Goal: Check status: Check status

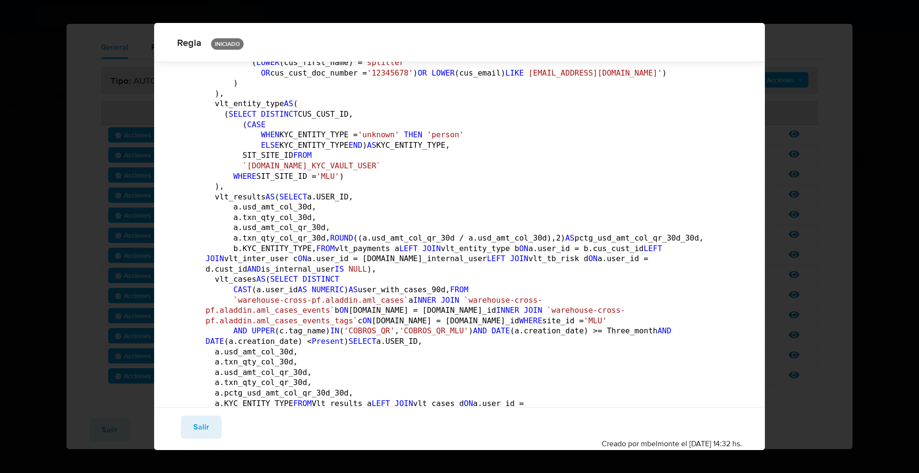
scroll to position [474, 0]
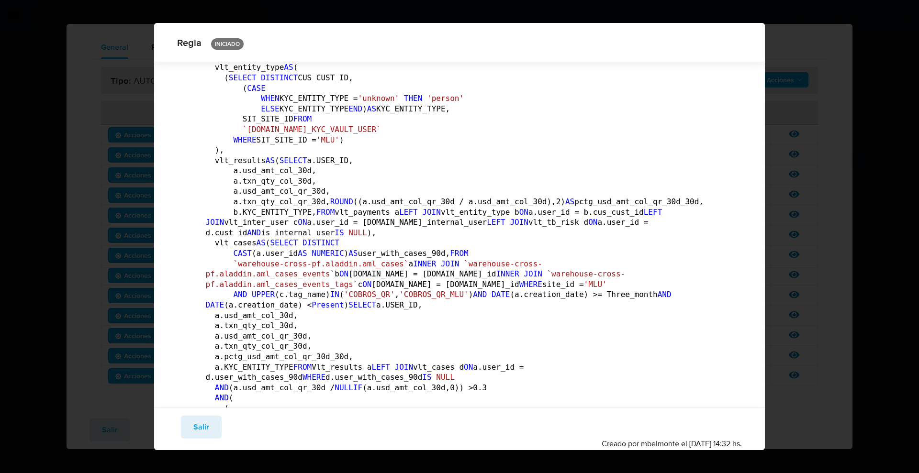
click at [185, 424] on button "Salir" at bounding box center [201, 427] width 41 height 23
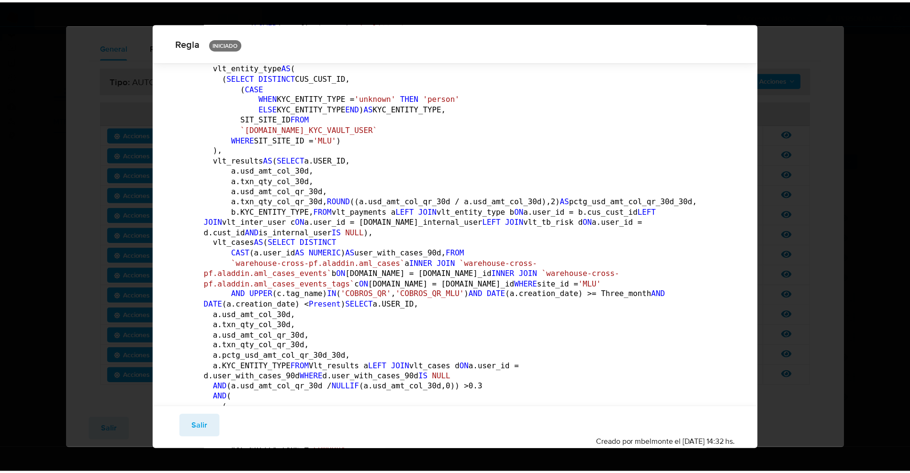
scroll to position [0, 0]
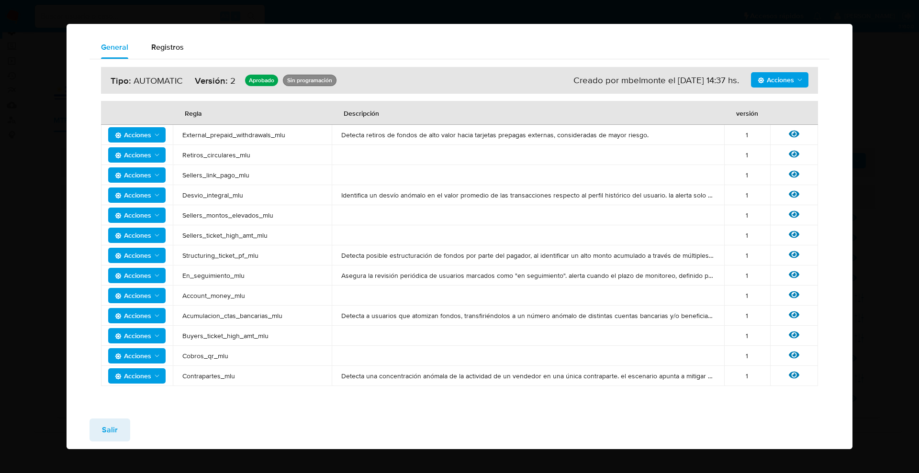
drag, startPoint x: 100, startPoint y: 435, endPoint x: 119, endPoint y: 375, distance: 63.0
click at [101, 435] on button "Salir" at bounding box center [109, 430] width 41 height 23
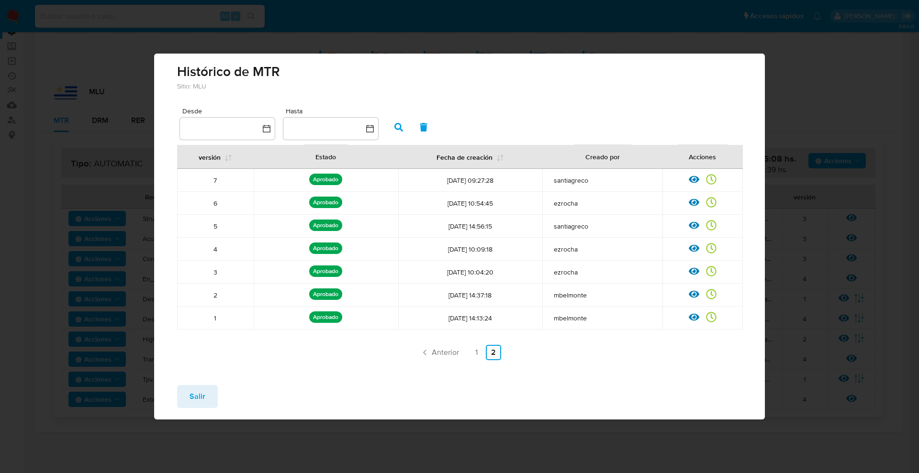
drag, startPoint x: 202, startPoint y: 397, endPoint x: 200, endPoint y: 357, distance: 40.3
click at [201, 397] on span "Salir" at bounding box center [197, 396] width 16 height 21
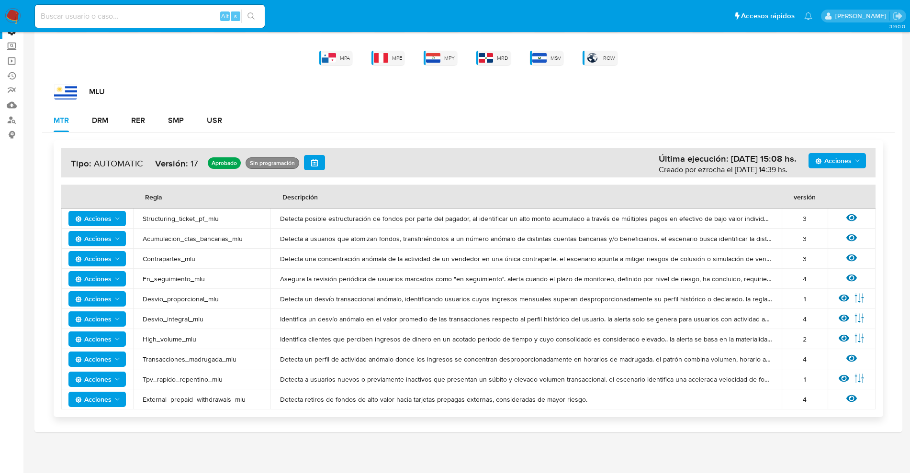
click at [132, 14] on input at bounding box center [150, 16] width 230 height 12
paste input "605090951"
type input "605090951"
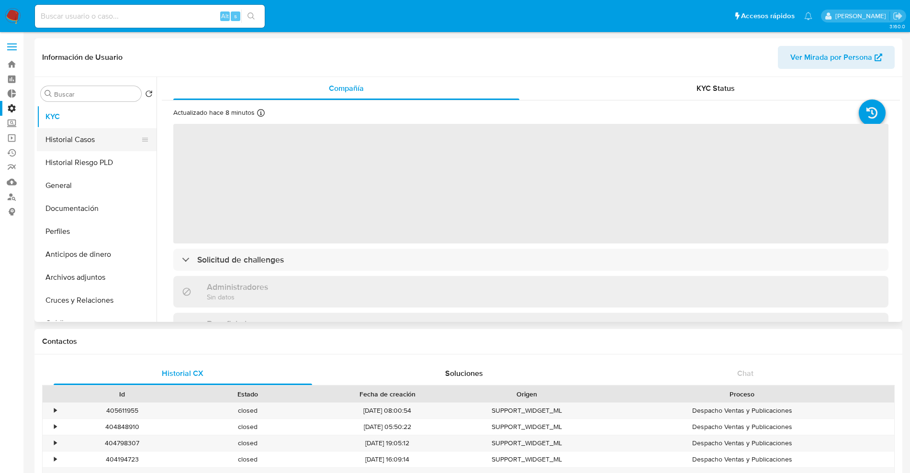
click at [77, 136] on button "Historial Casos" at bounding box center [93, 139] width 112 height 23
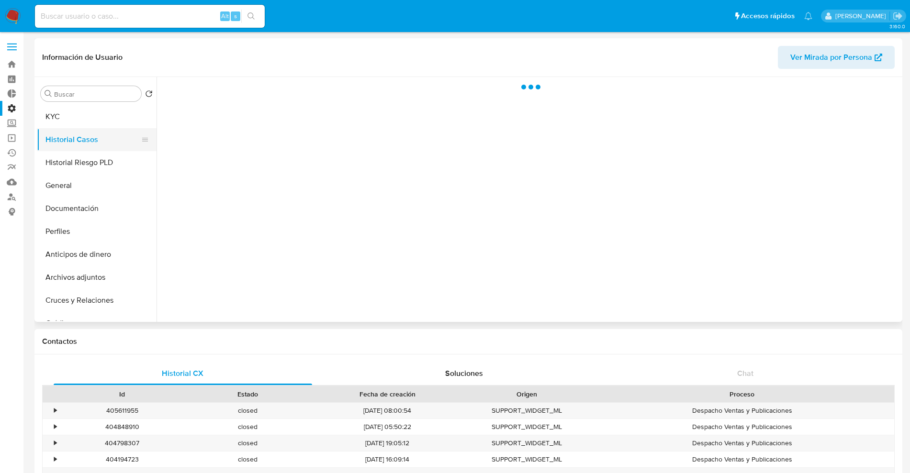
select select "10"
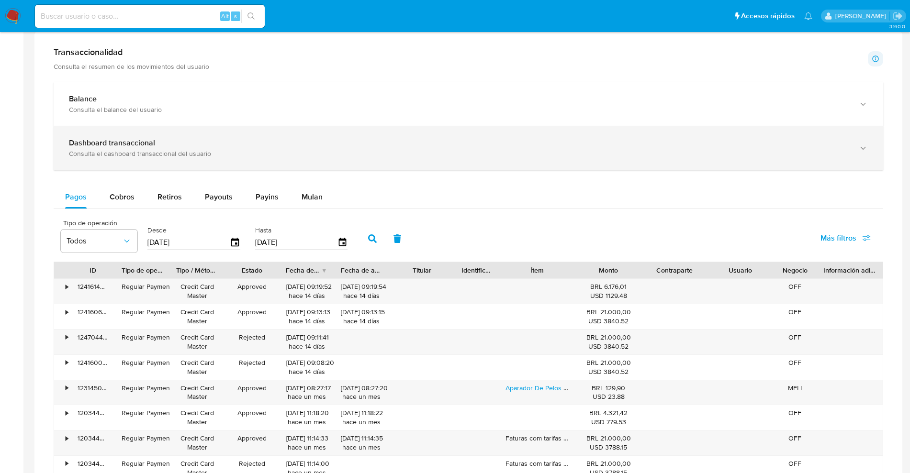
scroll to position [419, 0]
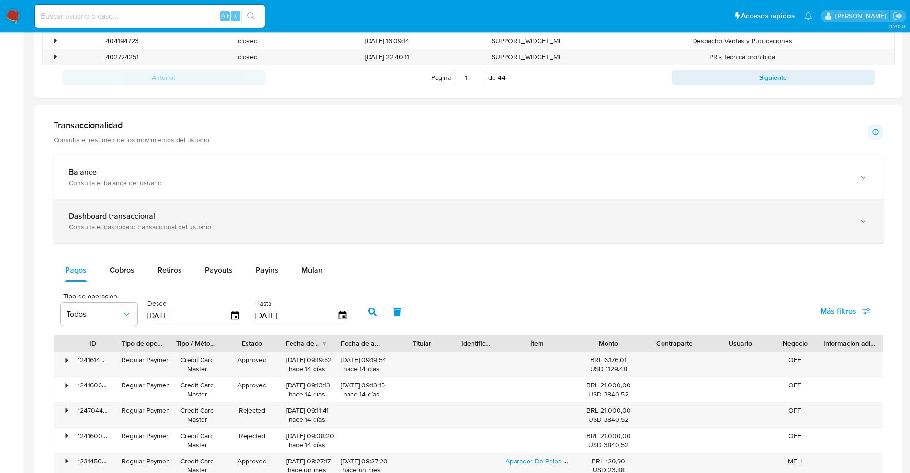
click at [146, 219] on b "Dashboard transaccional" at bounding box center [112, 216] width 86 height 11
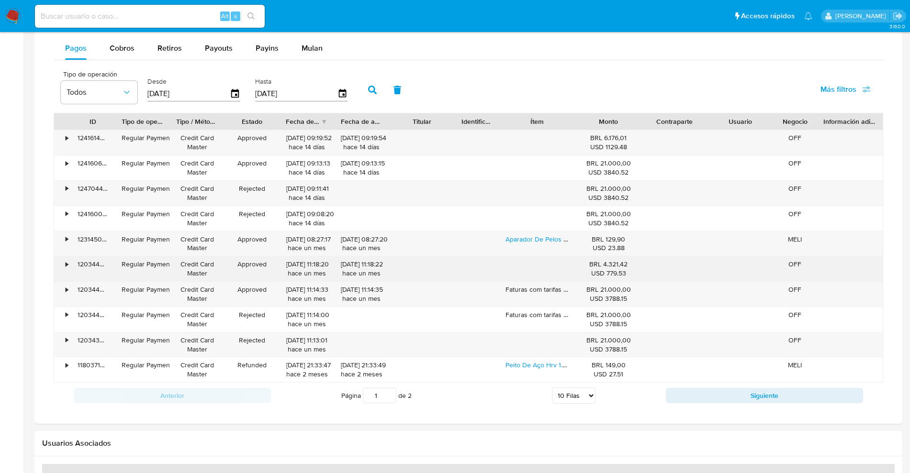
scroll to position [1196, 0]
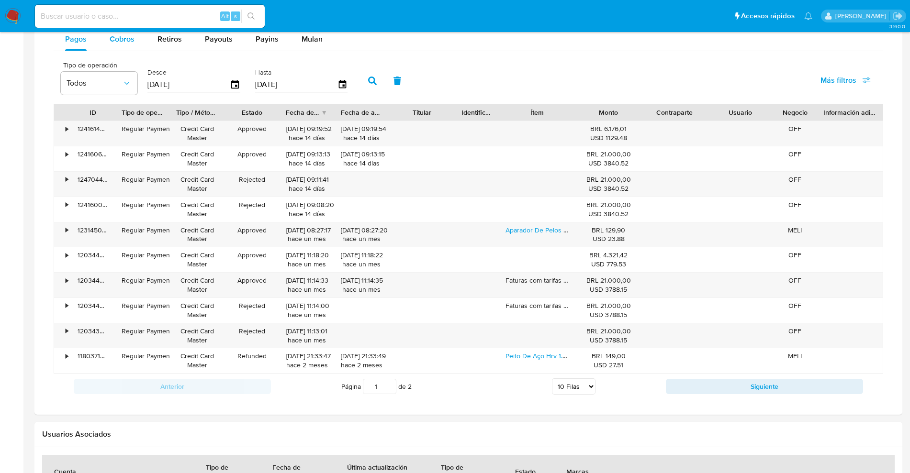
click at [122, 45] on div "Cobros" at bounding box center [122, 39] width 25 height 23
select select "10"
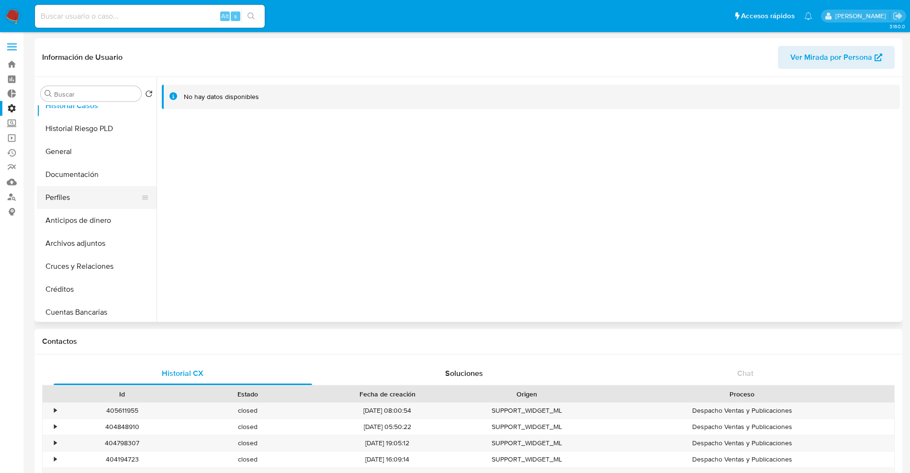
scroll to position [0, 0]
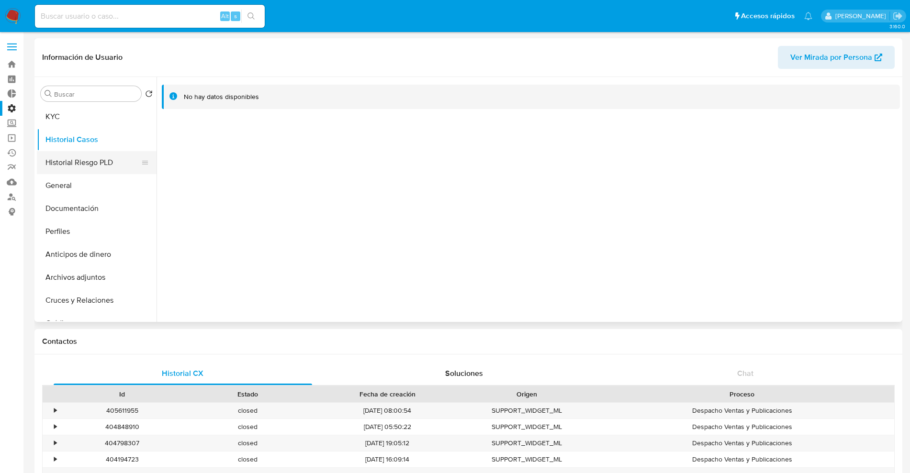
click at [81, 159] on button "Historial Riesgo PLD" at bounding box center [93, 162] width 112 height 23
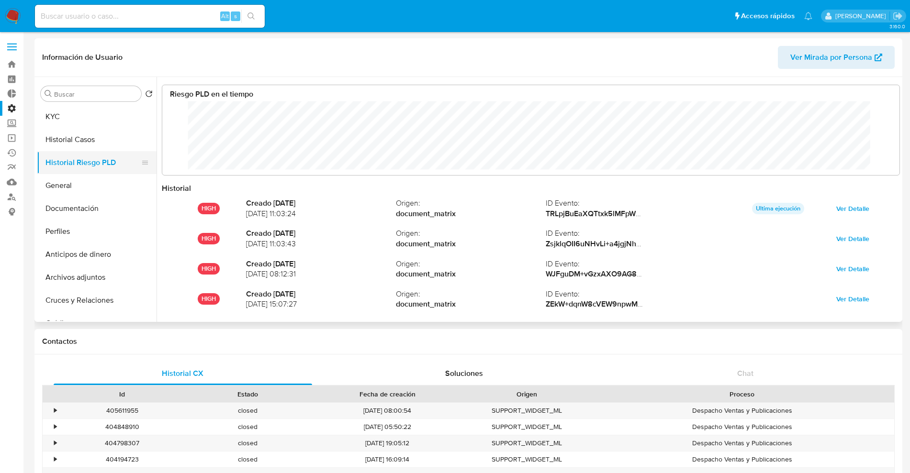
scroll to position [72, 718]
click at [75, 184] on button "General" at bounding box center [93, 185] width 112 height 23
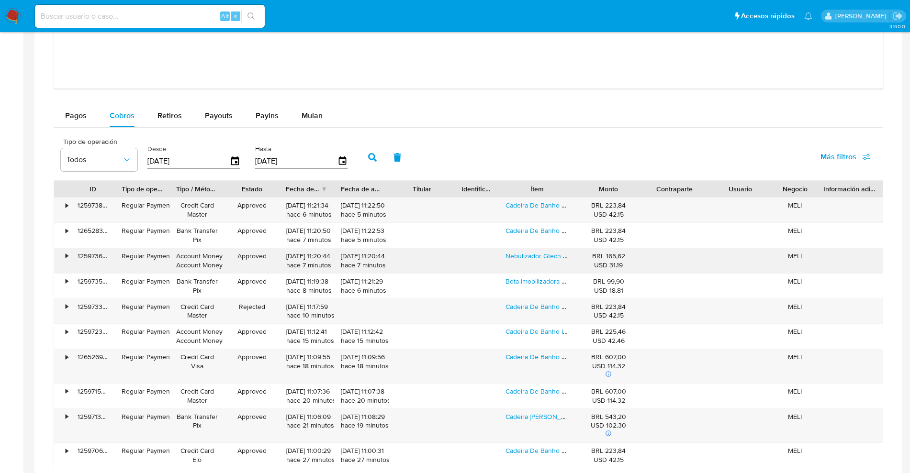
scroll to position [1085, 0]
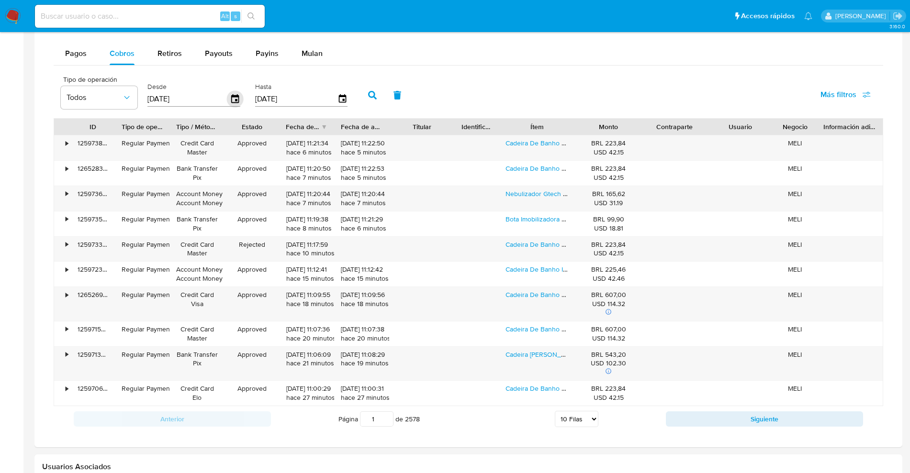
click at [237, 95] on icon "button" at bounding box center [235, 98] width 8 height 9
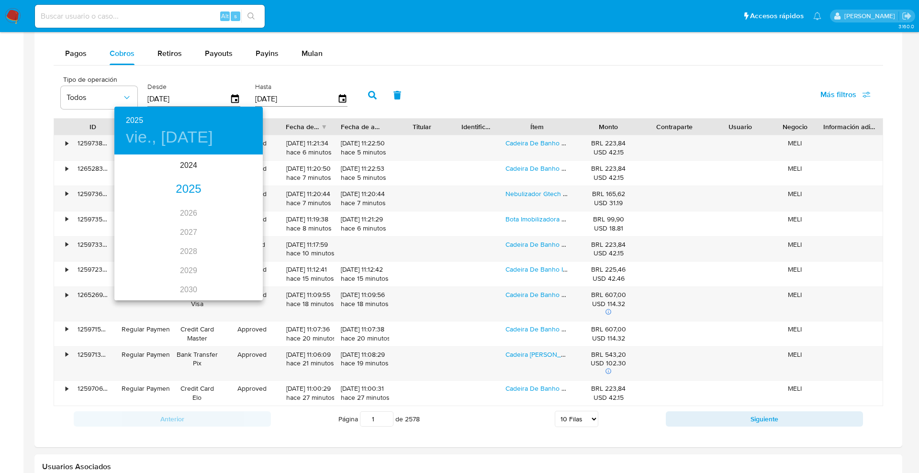
click at [180, 189] on div "2025" at bounding box center [188, 189] width 148 height 19
click at [183, 246] on div "ago." at bounding box center [188, 246] width 49 height 36
click at [209, 205] on p "1" at bounding box center [208, 206] width 4 height 10
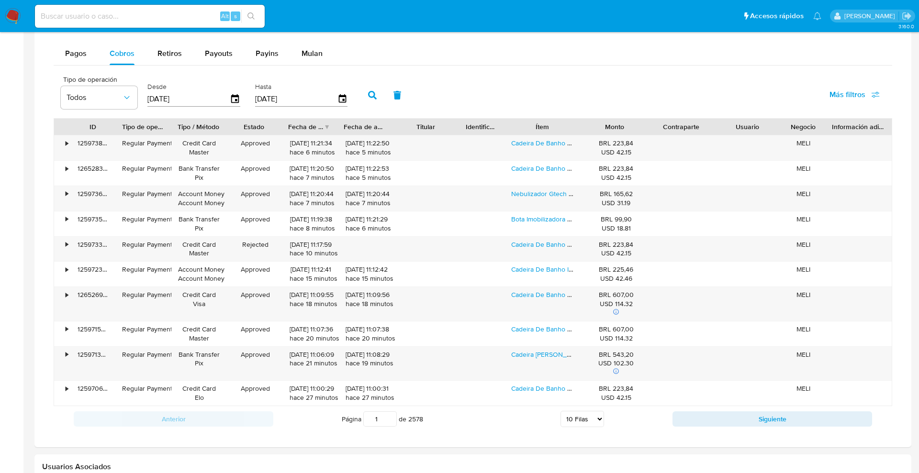
type input "[DATE]"
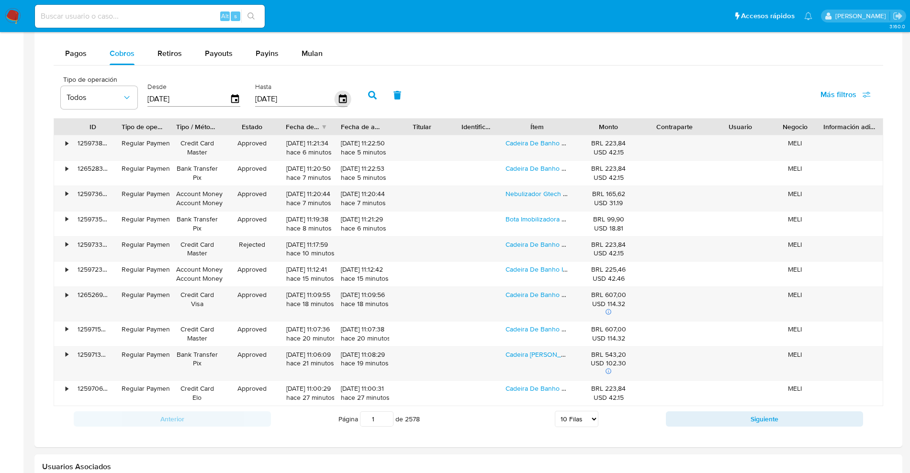
click at [345, 96] on icon "button" at bounding box center [342, 99] width 17 height 17
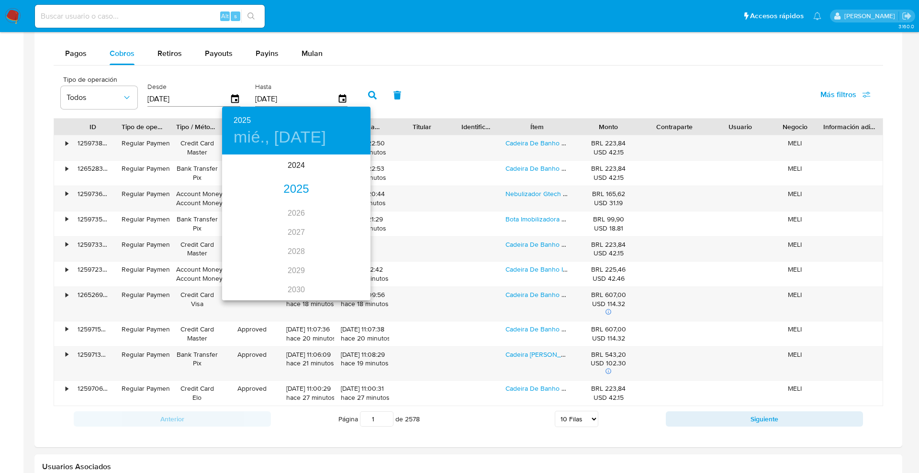
click at [291, 193] on div "2025" at bounding box center [296, 189] width 148 height 19
click at [296, 244] on div "ago." at bounding box center [295, 246] width 49 height 36
click at [355, 274] on p "31" at bounding box center [354, 274] width 8 height 10
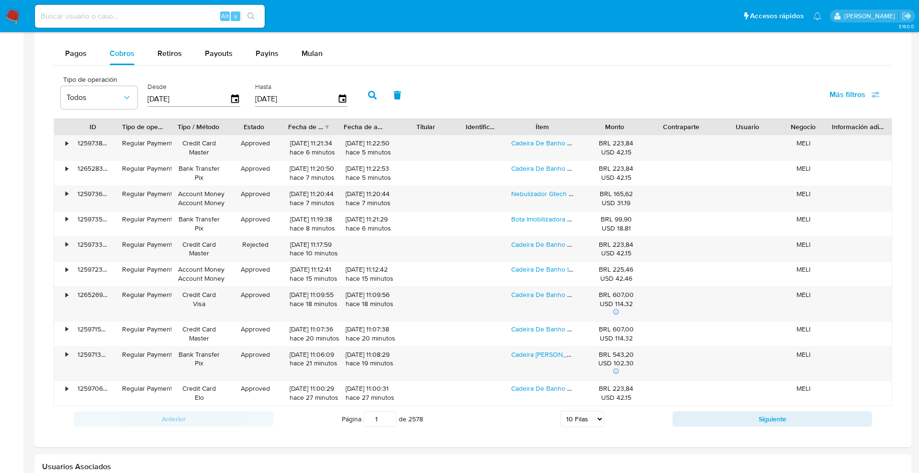
type input "[DATE]"
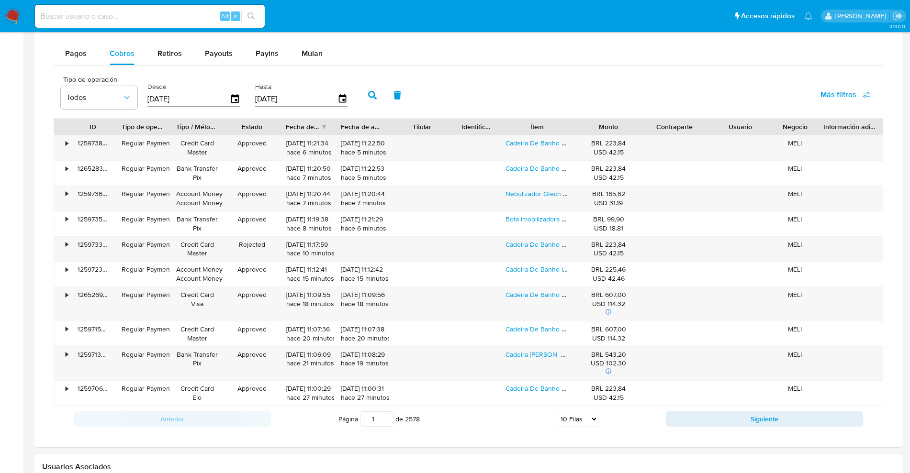
click at [372, 97] on icon "button" at bounding box center [372, 95] width 9 height 9
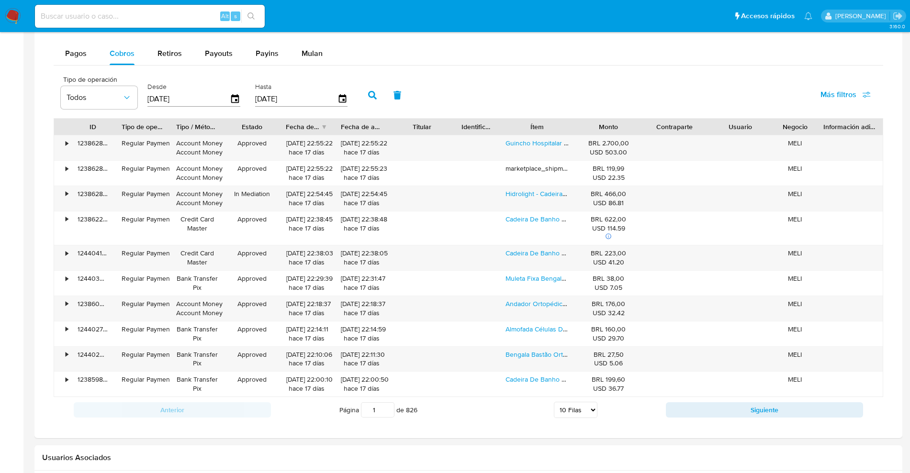
click at [576, 411] on select "5 Filas 10 Filas 20 Filas 25 Filas 50 Filas 100 Filas" at bounding box center [576, 410] width 44 height 16
select select "100"
click at [554, 402] on select "5 Filas 10 Filas 20 Filas 25 Filas 50 Filas 100 Filas" at bounding box center [576, 410] width 44 height 16
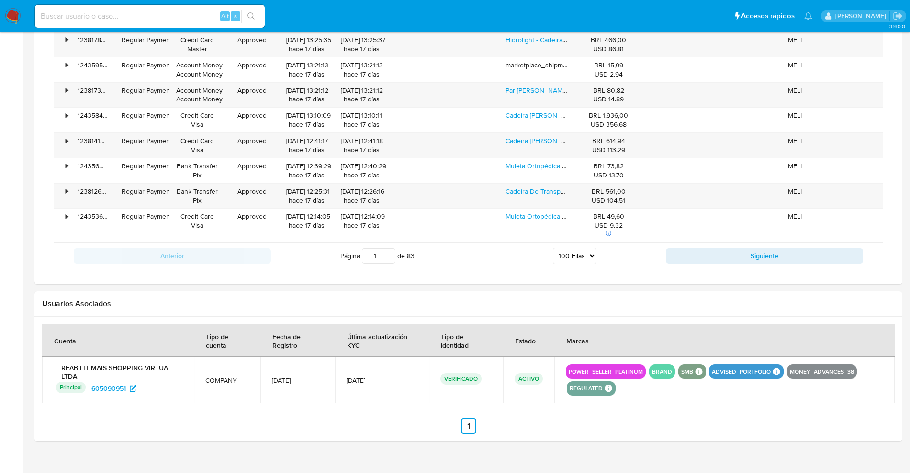
scroll to position [3637, 0]
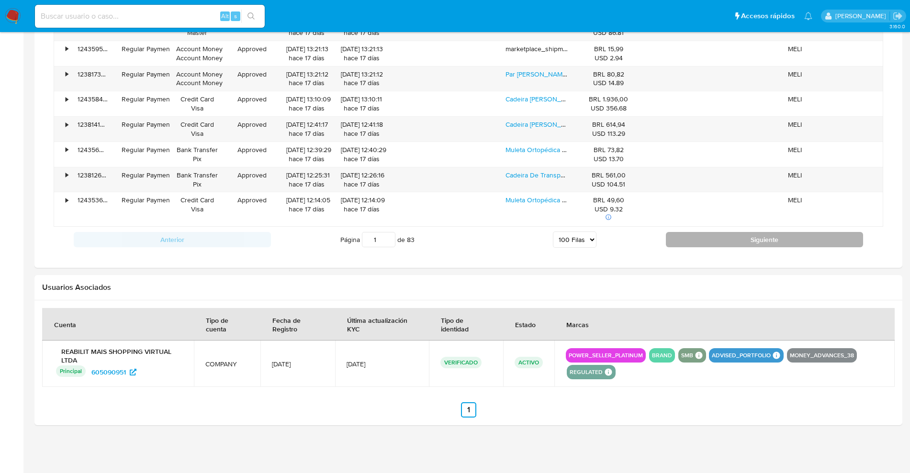
click at [815, 242] on button "Siguiente" at bounding box center [764, 239] width 197 height 15
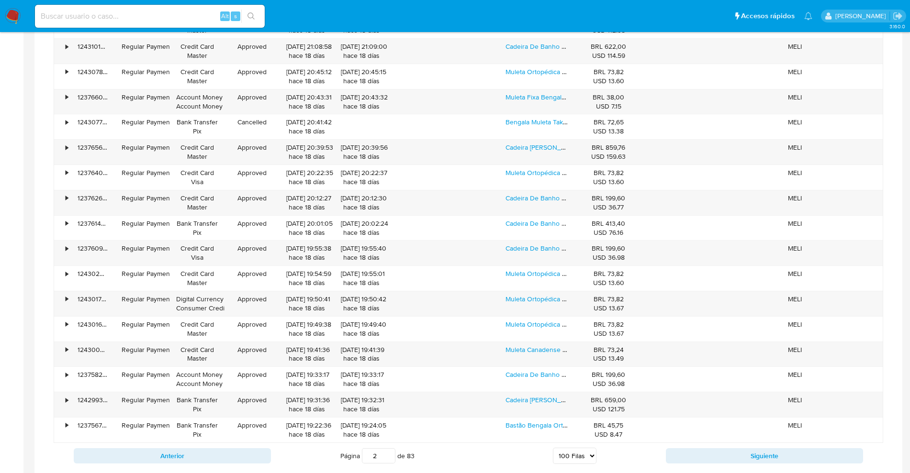
scroll to position [3592, 0]
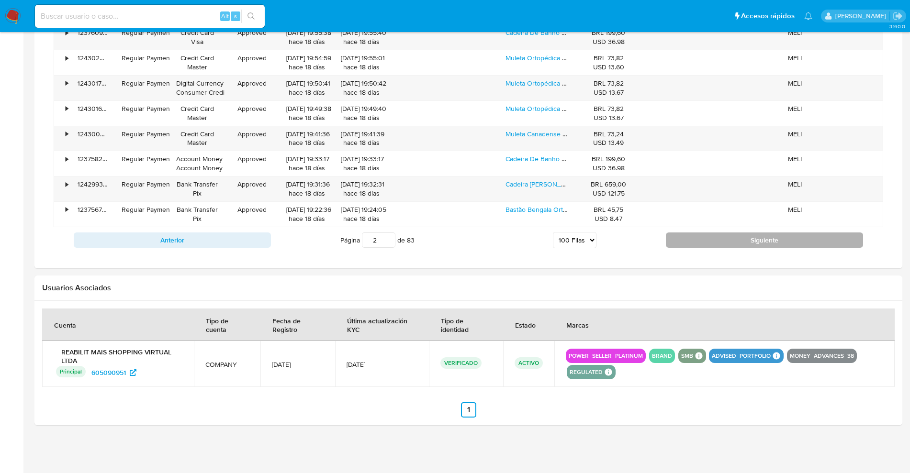
click at [751, 247] on button "Siguiente" at bounding box center [764, 240] width 197 height 15
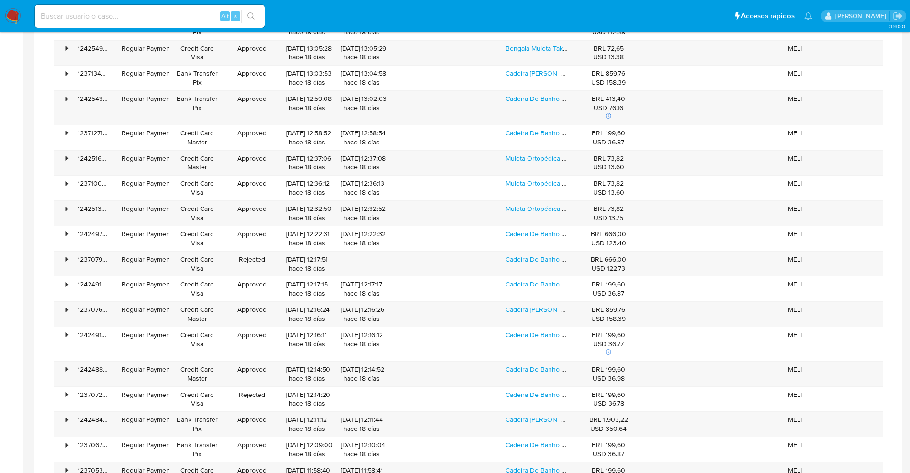
scroll to position [3610, 0]
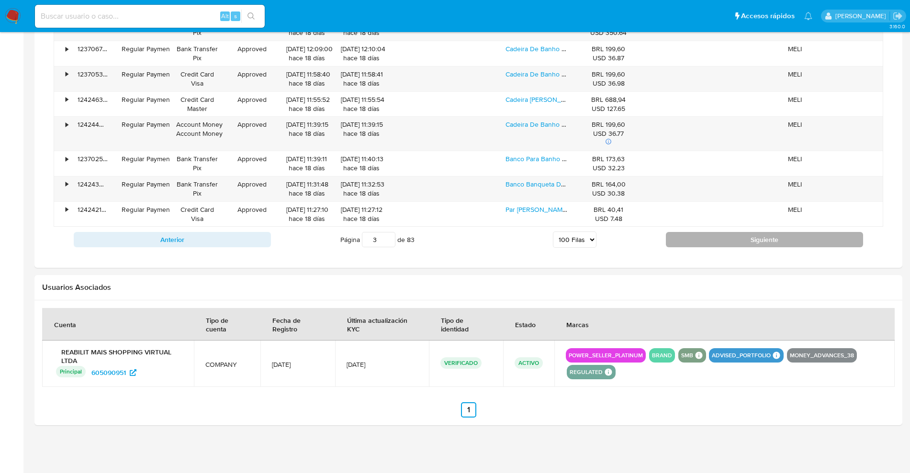
click at [766, 236] on button "Siguiente" at bounding box center [764, 239] width 197 height 15
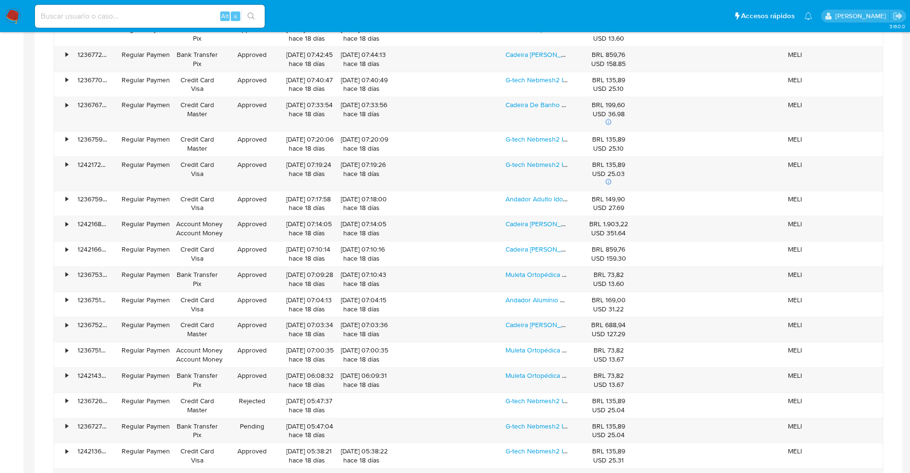
scroll to position [3574, 0]
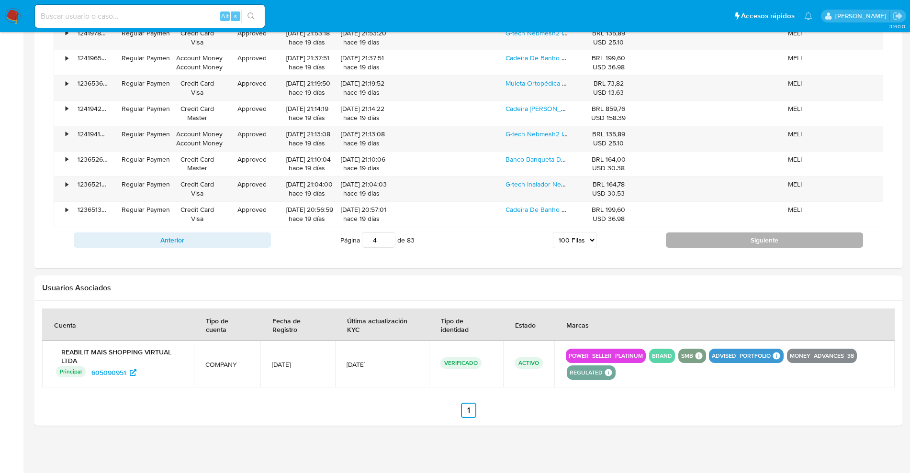
click at [735, 237] on button "Siguiente" at bounding box center [764, 240] width 197 height 15
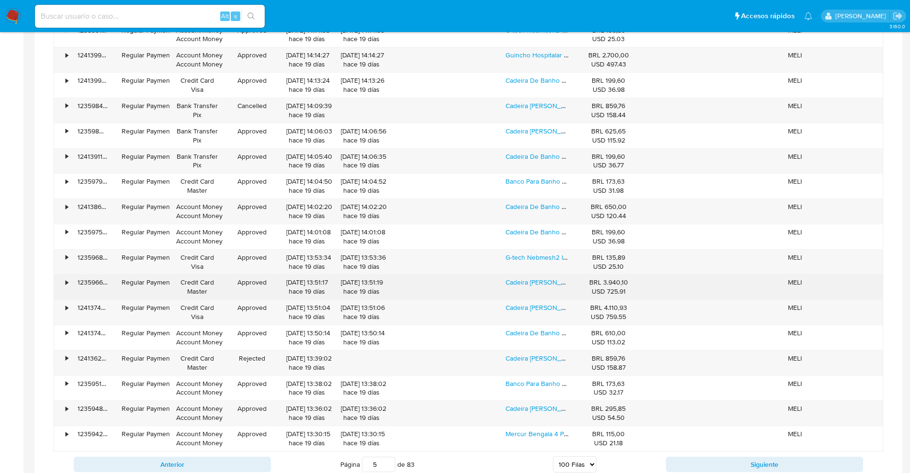
scroll to position [3610, 0]
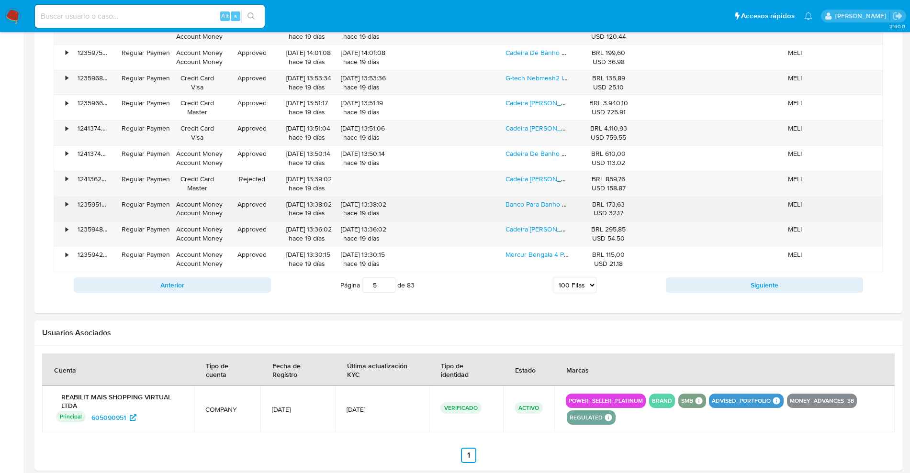
click at [62, 203] on div "•" at bounding box center [62, 209] width 17 height 25
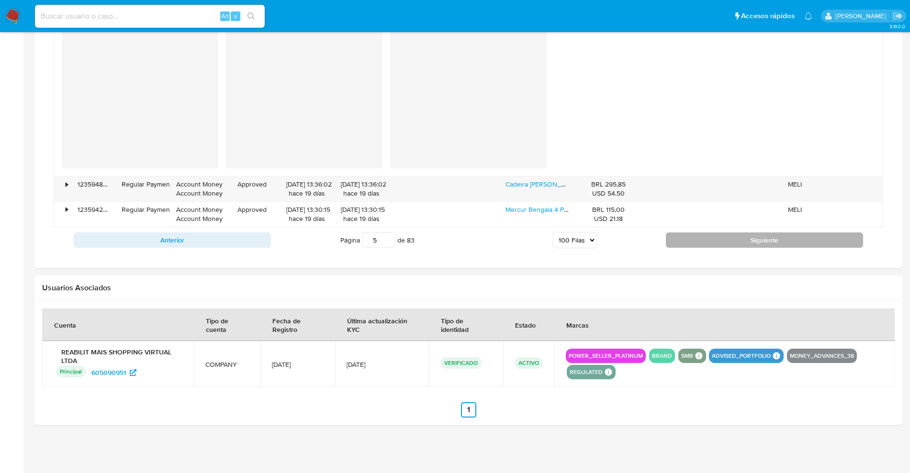
click at [748, 238] on button "Siguiente" at bounding box center [764, 240] width 197 height 15
type input "6"
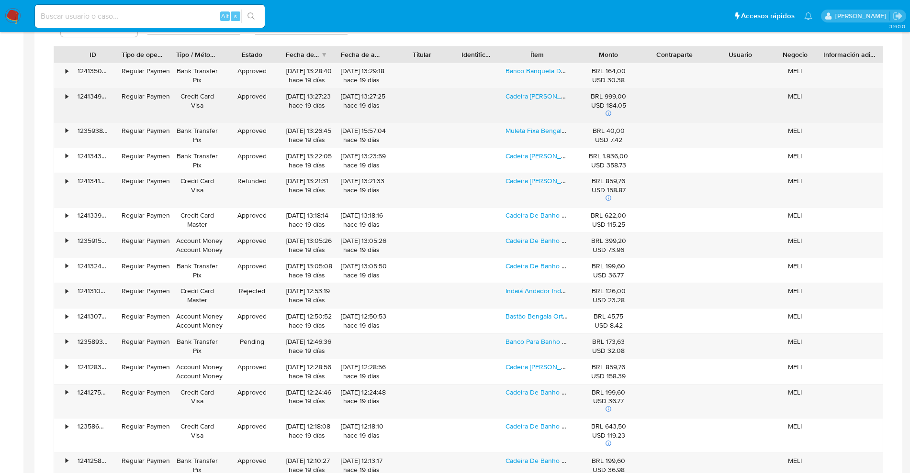
scroll to position [1074, 0]
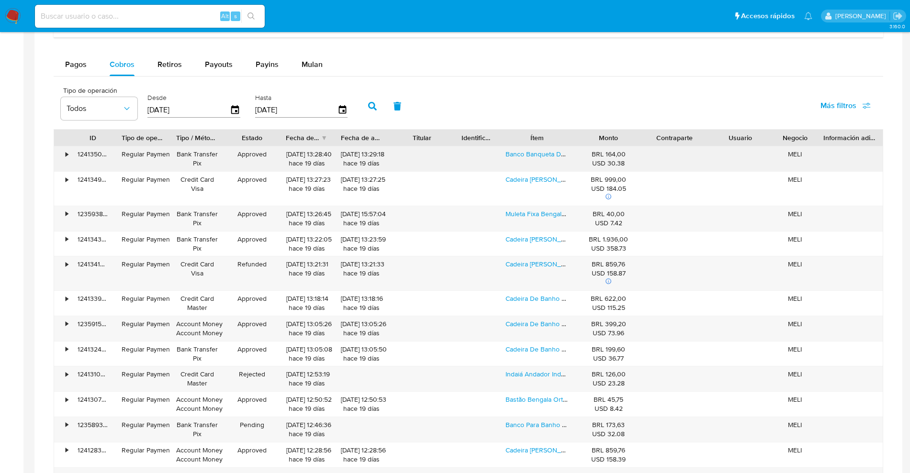
drag, startPoint x: 396, startPoint y: 141, endPoint x: 402, endPoint y: 147, distance: 8.8
click at [437, 144] on div "ID Tipo de operación Tipo / Método Estado Fecha de creación Fecha de aprobación…" at bounding box center [468, 138] width 828 height 16
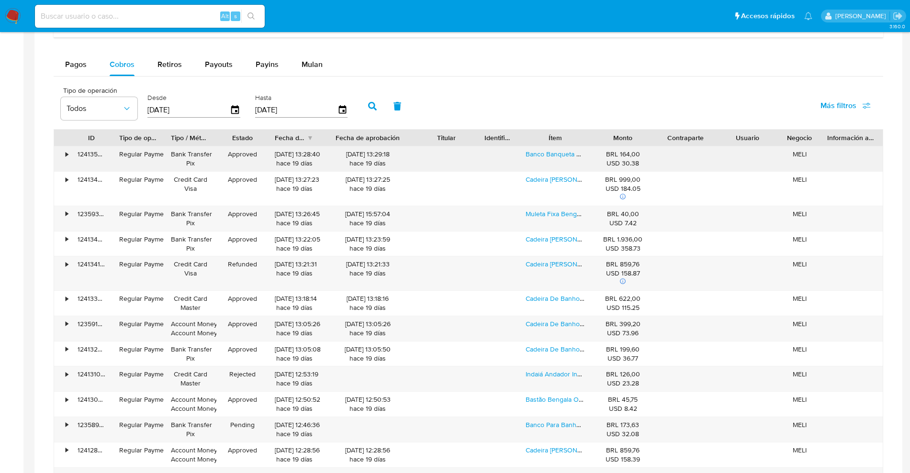
click at [66, 156] on div "•" at bounding box center [67, 154] width 2 height 9
